Goal: Task Accomplishment & Management: Use online tool/utility

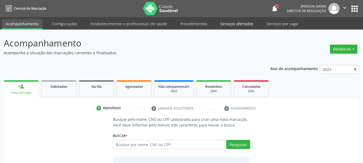
click at [233, 24] on link "Serviços ofertados" at bounding box center [237, 23] width 41 height 9
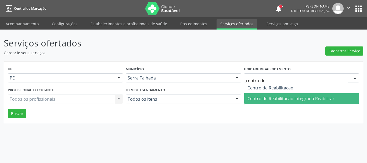
type input "centro de r"
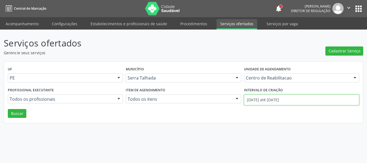
click at [290, 99] on input "01/09/2025 até 12/09/2025" at bounding box center [301, 100] width 115 height 11
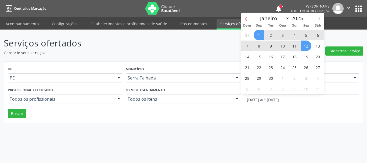
click at [247, 17] on span at bounding box center [245, 17] width 9 height 9
select select "7"
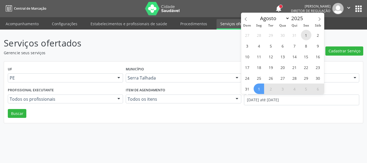
click at [307, 33] on span "1" at bounding box center [306, 35] width 10 height 10
type input "01/08/2025"
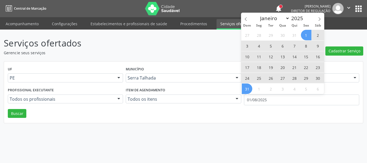
click at [250, 86] on span "31" at bounding box center [247, 89] width 10 height 10
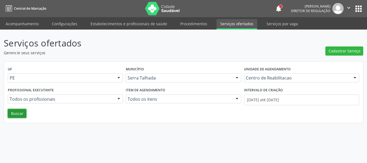
click at [15, 114] on button "Buscar" at bounding box center [17, 113] width 19 height 9
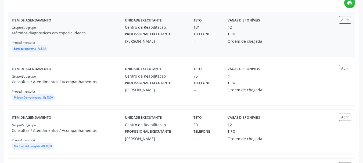
scroll to position [134, 0]
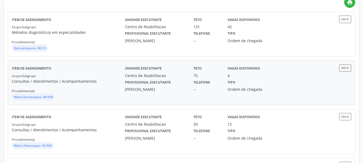
click at [187, 80] on div "Profissional executante Catharina Maria Freire de Lucena Vasconcelos" at bounding box center [155, 86] width 69 height 14
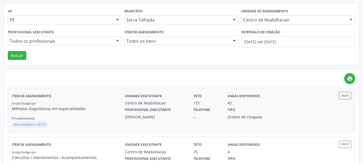
scroll to position [54, 0]
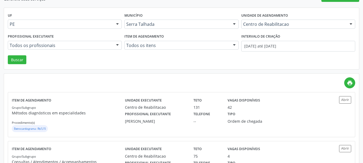
click at [261, 20] on div "Centro de Reabilitacao" at bounding box center [298, 24] width 114 height 9
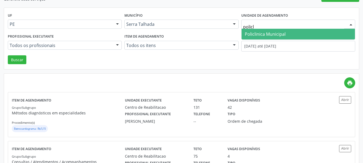
type input "policli"
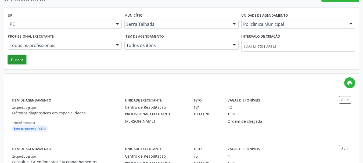
click at [16, 59] on button "Buscar" at bounding box center [17, 59] width 19 height 9
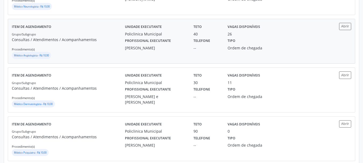
scroll to position [753, 0]
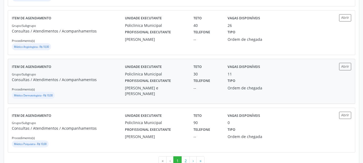
click at [101, 79] on p "Consultas / Atendimentos / Acompanhamentos" at bounding box center [68, 80] width 113 height 6
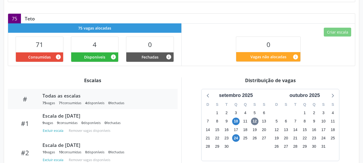
scroll to position [134, 0]
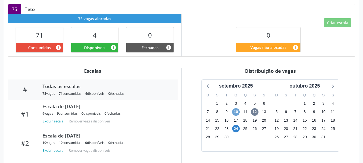
click at [236, 108] on span "10" at bounding box center [236, 112] width 8 height 8
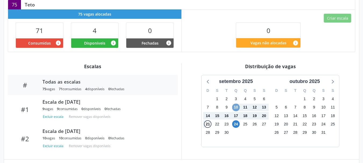
scroll to position [135, 0]
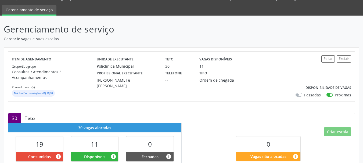
scroll to position [24, 0]
